Goal: Information Seeking & Learning: Learn about a topic

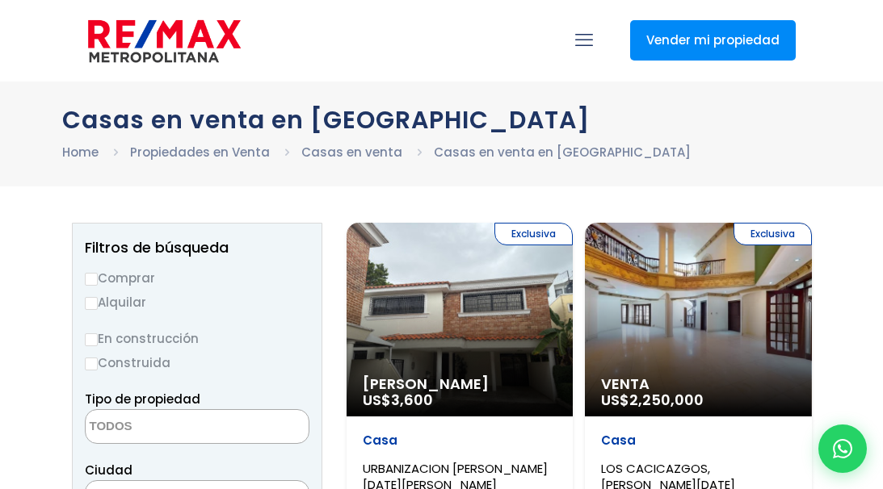
select select
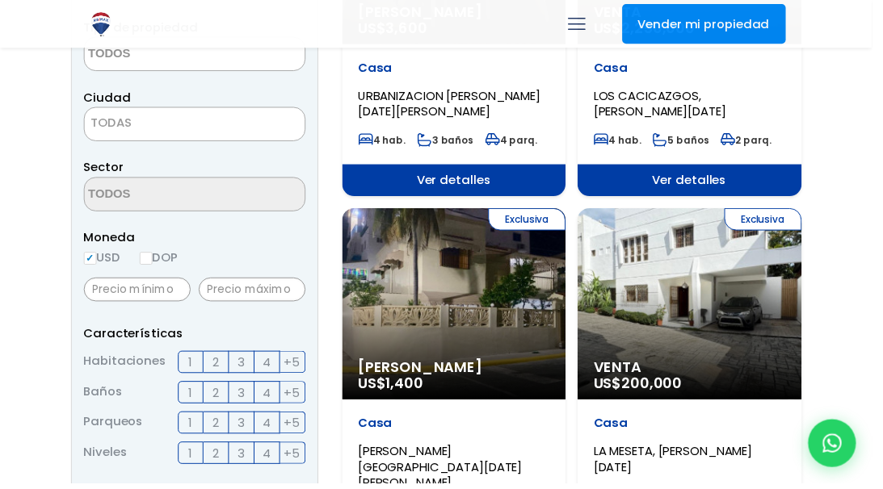
scroll to position [355, 0]
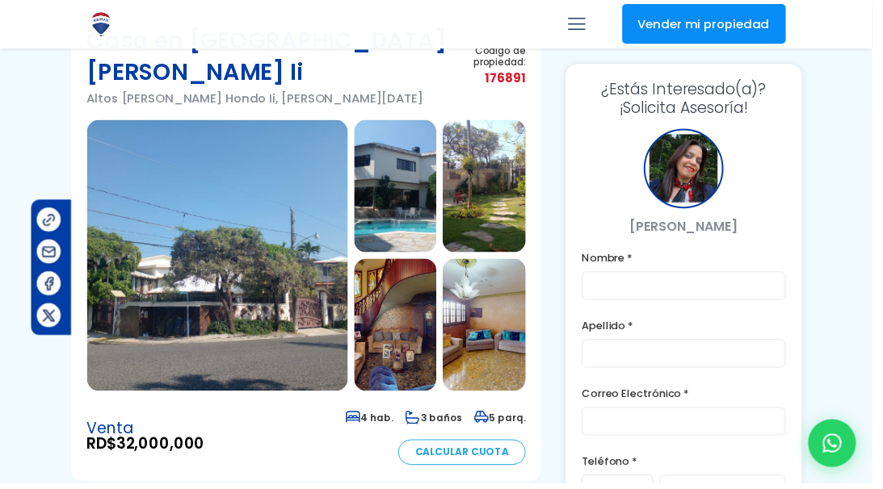
scroll to position [81, 97]
